Goal: Check status: Check status

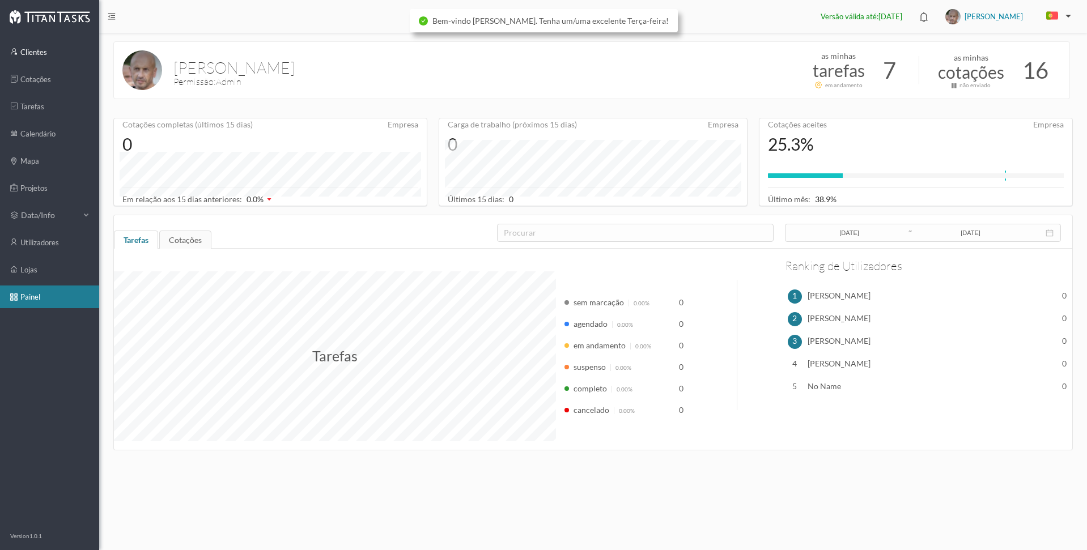
click at [40, 52] on link "clientes" at bounding box center [49, 52] width 99 height 23
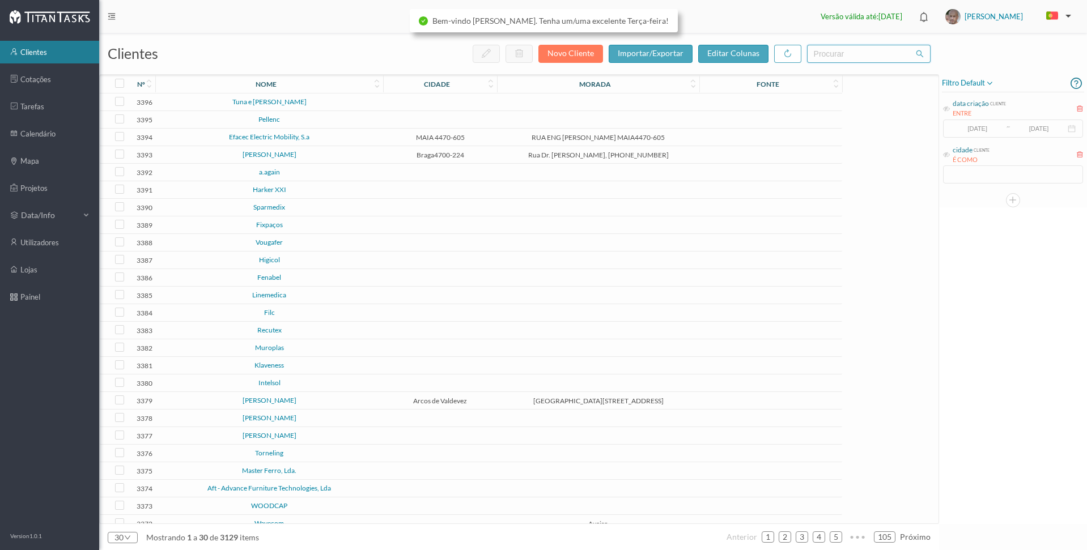
click at [822, 54] on input "text" at bounding box center [868, 54] width 123 height 18
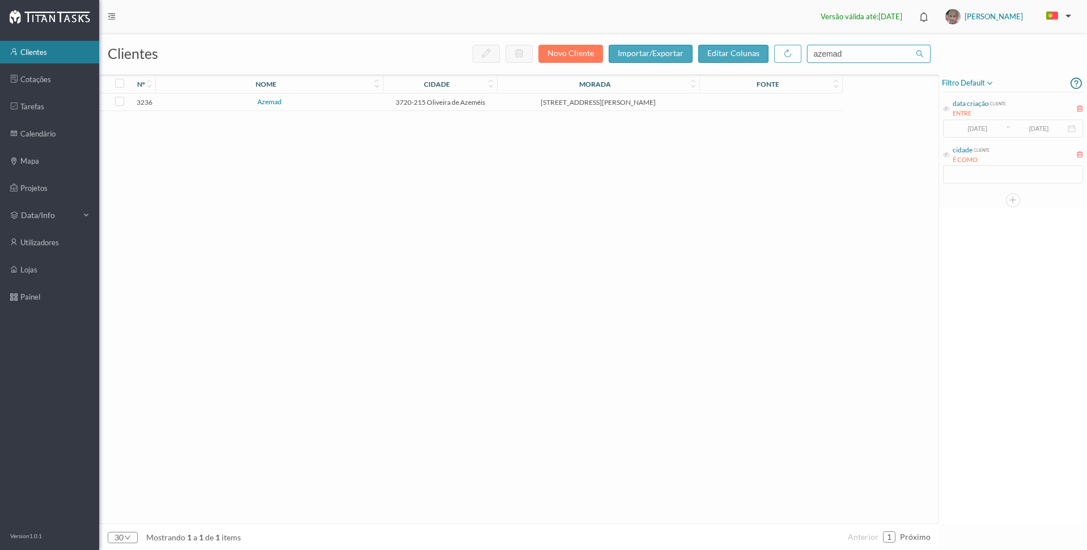
type input "azemad"
click at [269, 104] on link "Azemad" at bounding box center [269, 101] width 24 height 8
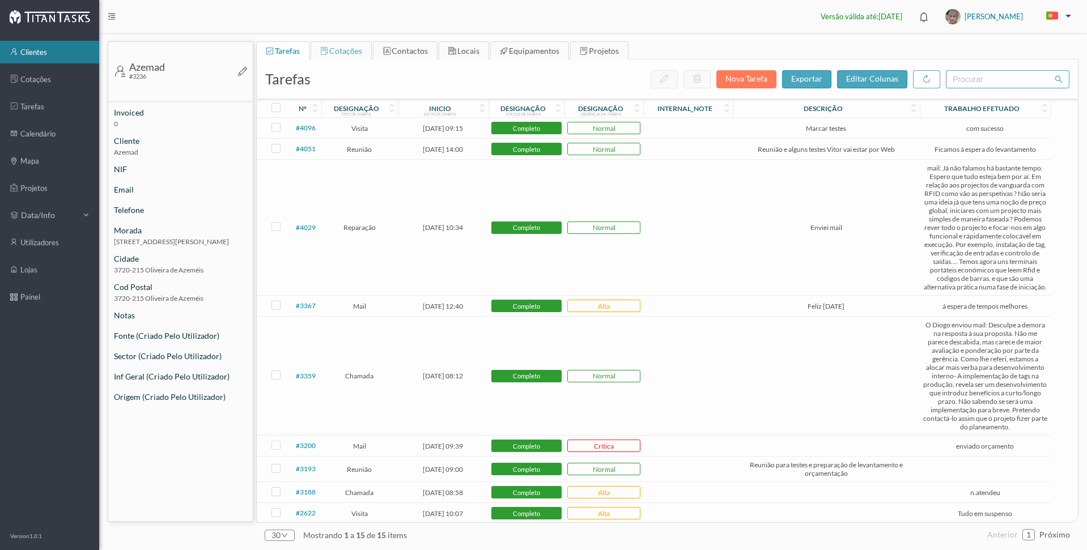
click at [351, 53] on span "cotações" at bounding box center [345, 51] width 33 height 10
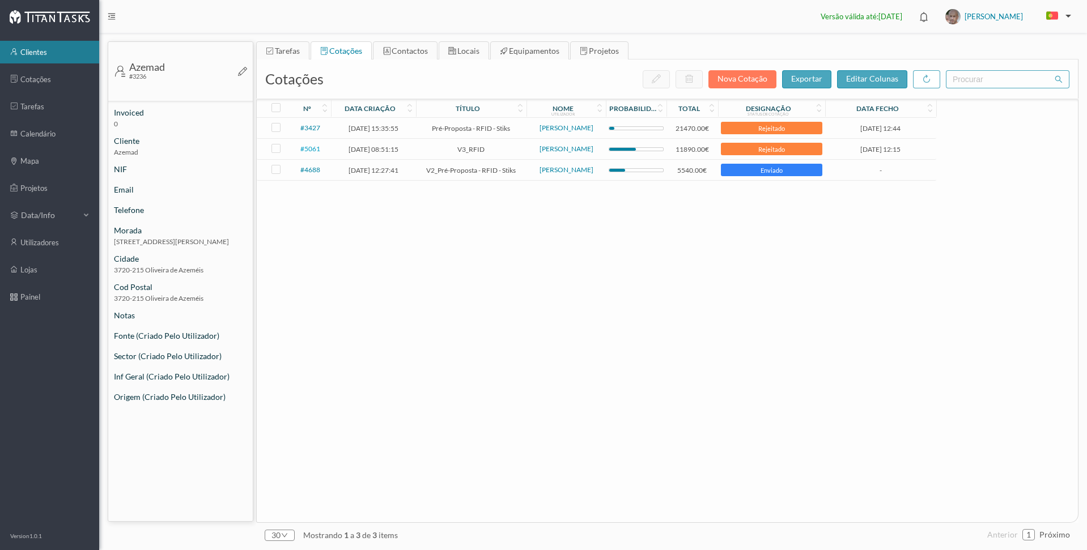
click at [306, 148] on span "#5061" at bounding box center [310, 148] width 20 height 8
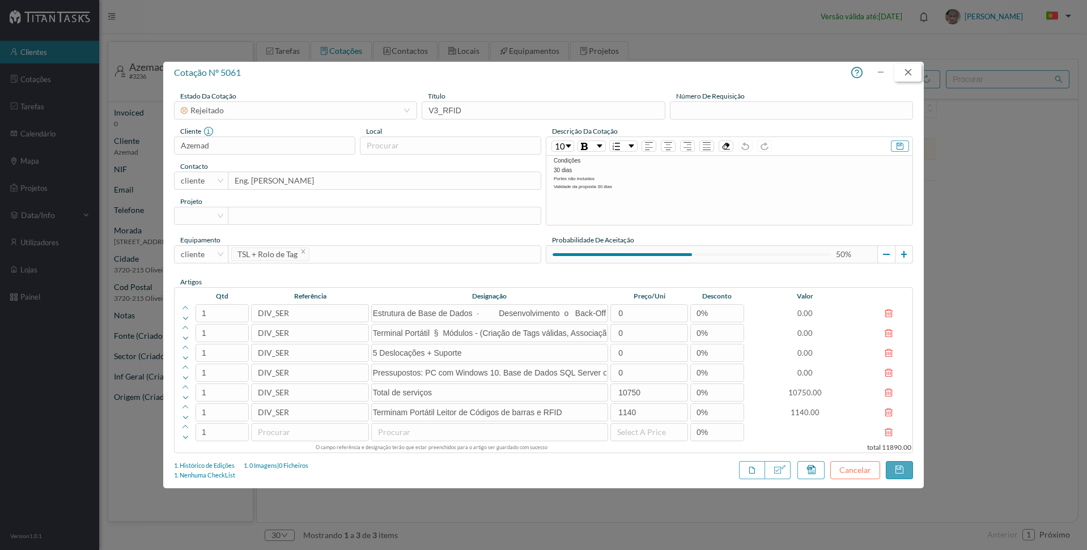
click at [907, 71] on button "button" at bounding box center [907, 72] width 27 height 18
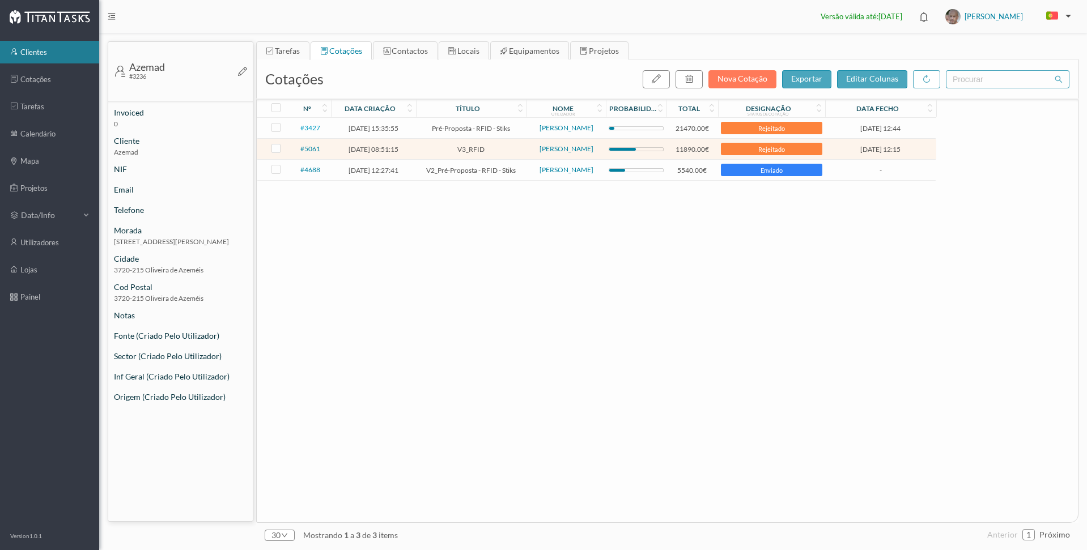
click at [309, 129] on span "#3427" at bounding box center [310, 127] width 20 height 8
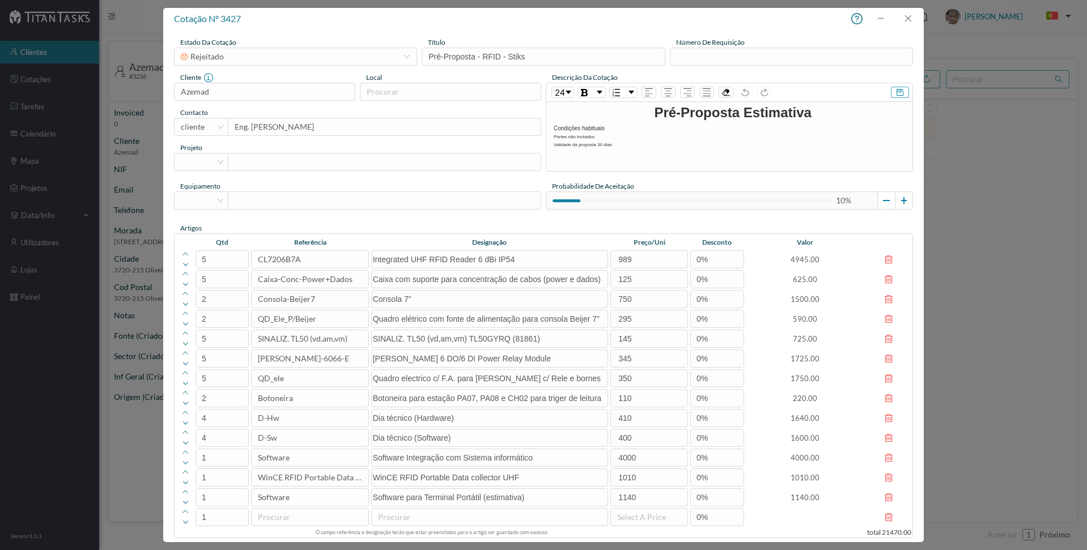
scroll to position [31, 0]
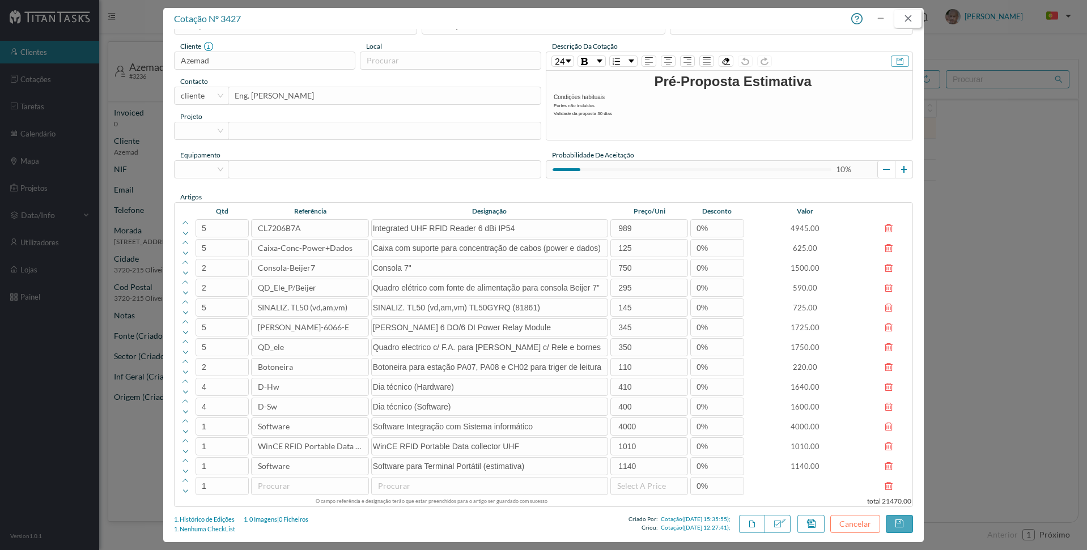
click at [909, 19] on button "button" at bounding box center [907, 19] width 27 height 18
